Goal: Check status: Check status

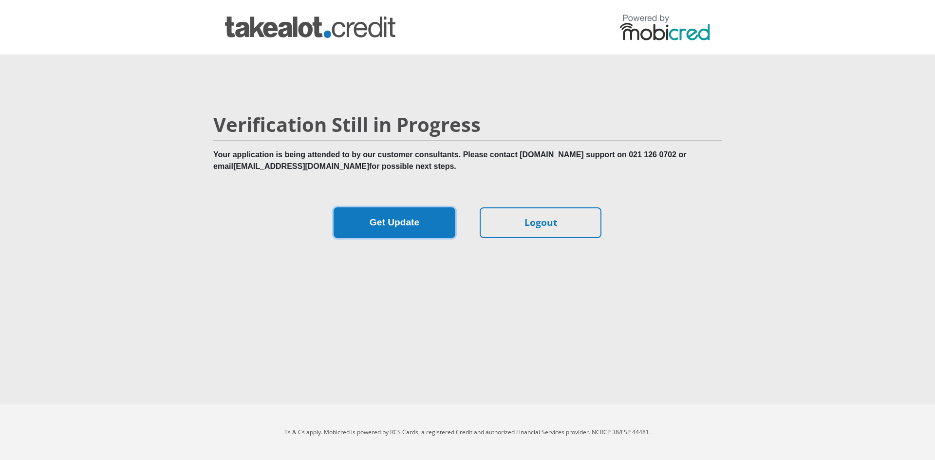
click at [408, 223] on button "Get Update" at bounding box center [395, 223] width 122 height 31
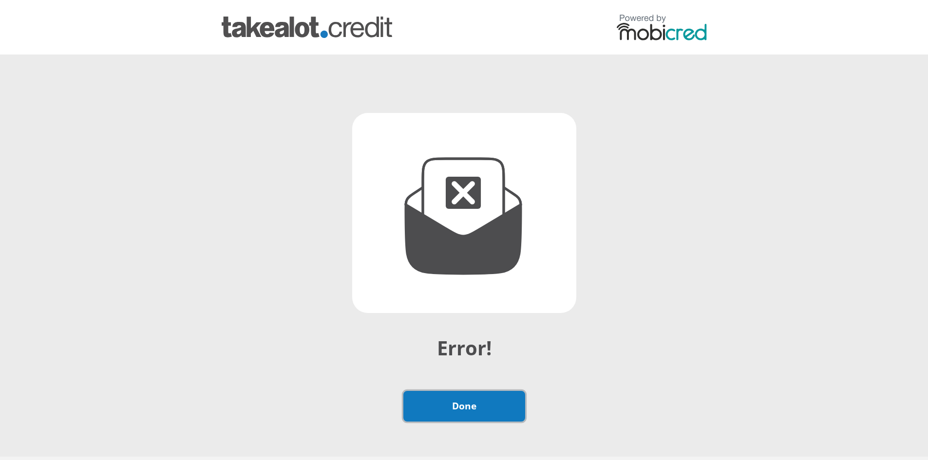
click at [467, 408] on link "Done" at bounding box center [464, 406] width 122 height 31
